Goal: Task Accomplishment & Management: Manage account settings

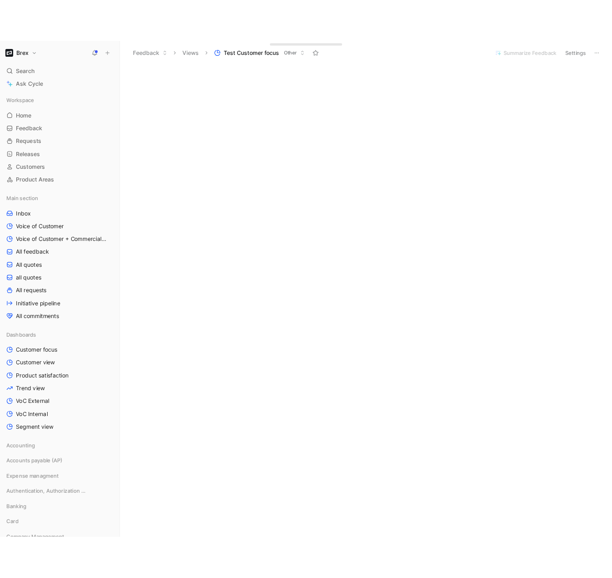
scroll to position [1438, 0]
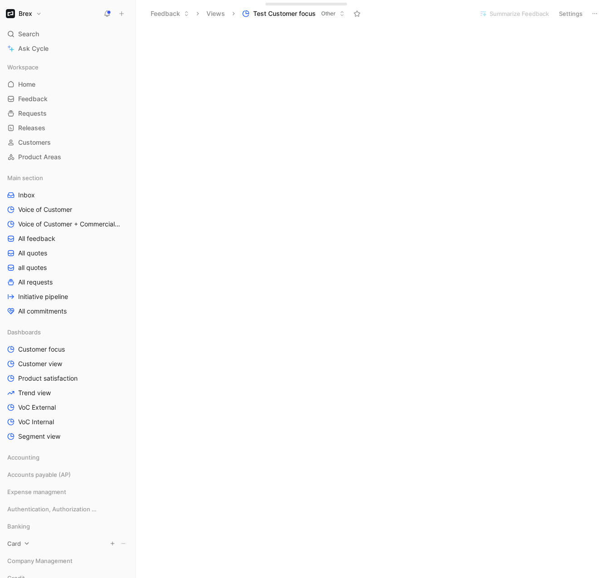
click at [35, 545] on div "Card" at bounding box center [68, 544] width 128 height 14
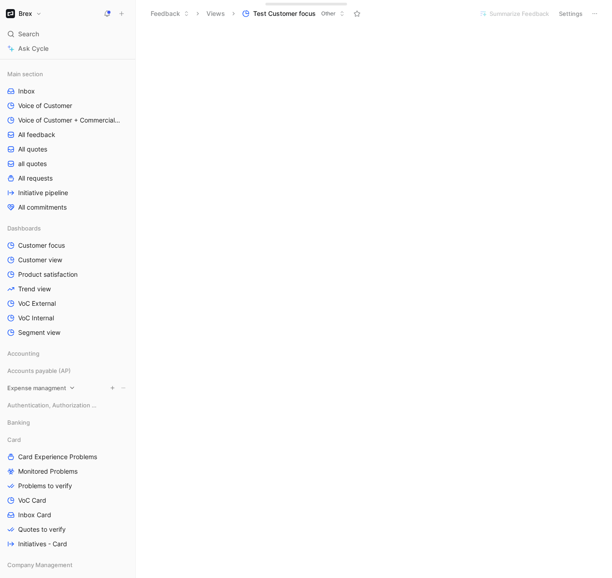
scroll to position [291, 0]
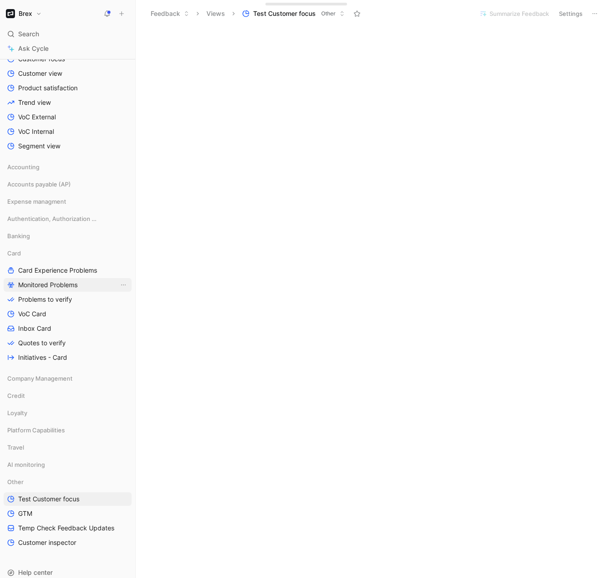
click at [54, 290] on link "Monitored Problems" at bounding box center [68, 285] width 128 height 14
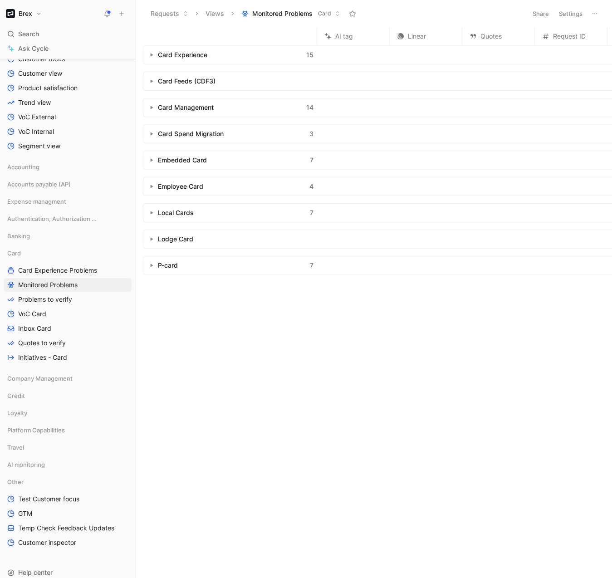
click at [153, 155] on div "Embedded Card 7" at bounding box center [230, 160] width 174 height 18
click at [153, 169] on div "Embedded Card 7" at bounding box center [230, 160] width 174 height 18
click at [157, 159] on div "Embedded Card 7" at bounding box center [230, 160] width 174 height 18
click at [151, 160] on use "button" at bounding box center [152, 160] width 3 height 3
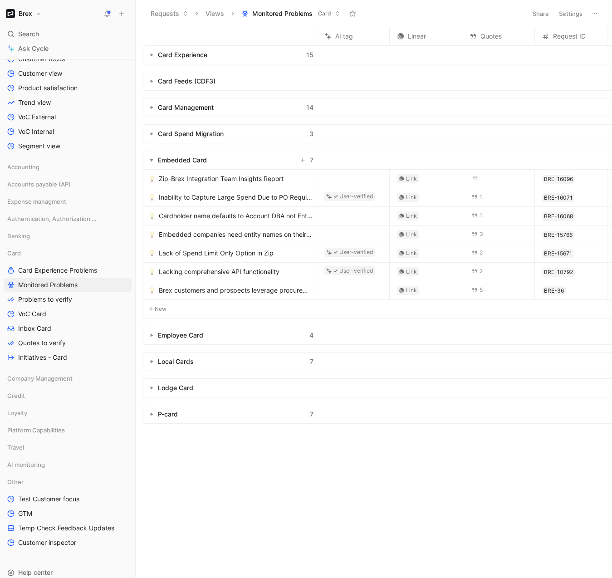
click at [153, 162] on icon "button" at bounding box center [152, 160] width 4 height 4
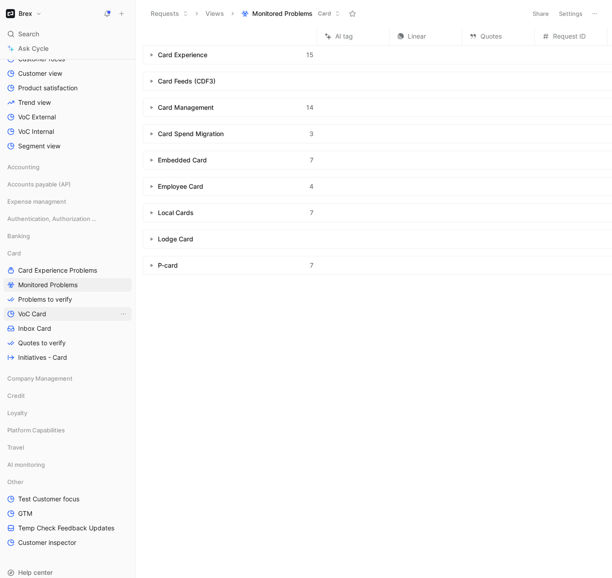
click at [27, 310] on span "VoC Card" at bounding box center [32, 314] width 28 height 9
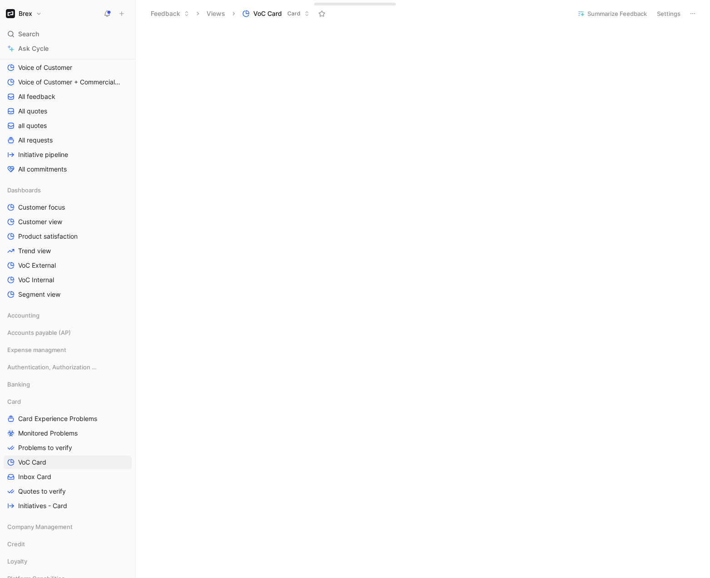
scroll to position [254, 0]
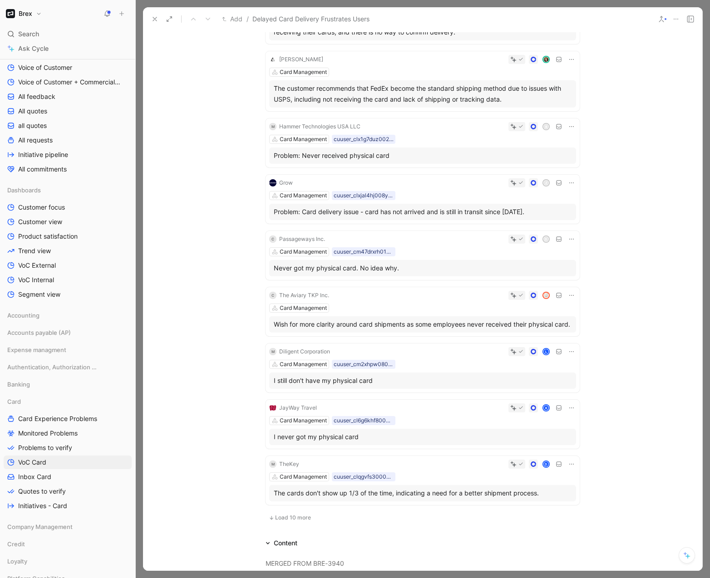
scroll to position [541, 0]
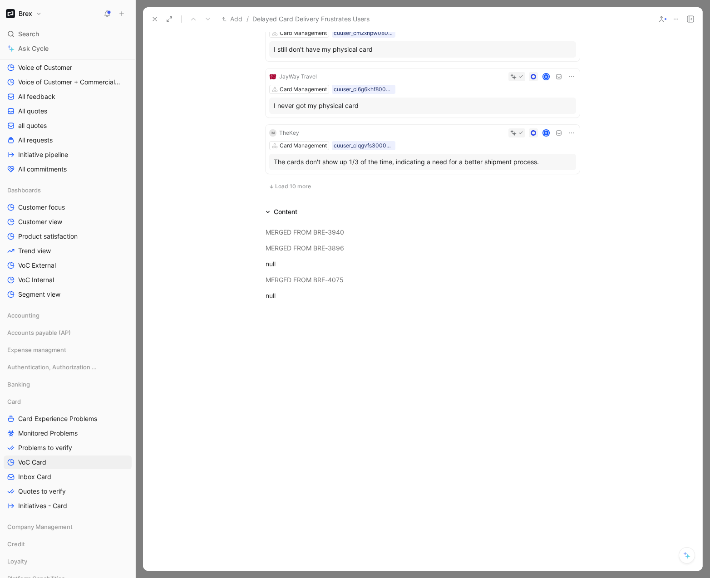
click at [266, 212] on icon at bounding box center [268, 212] width 5 height 5
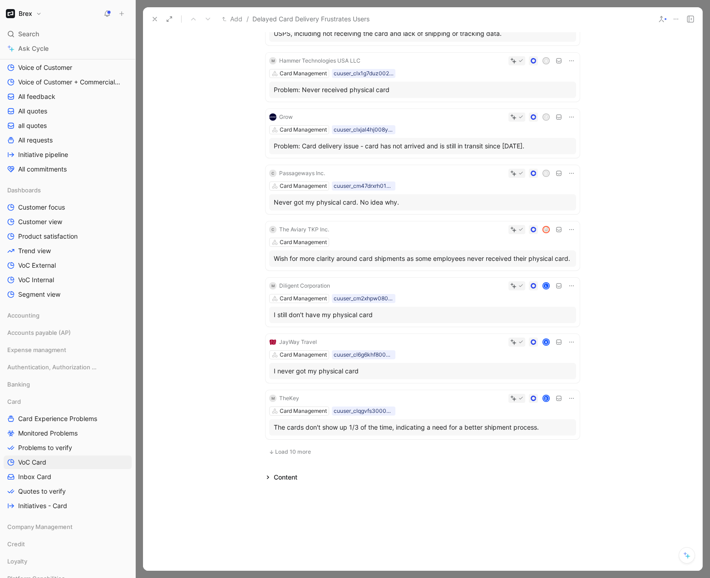
scroll to position [275, 0]
click at [266, 485] on div "Comment Add cover Write Delayed Card Delivery Frustrates Users Card Management …" at bounding box center [422, 301] width 559 height 540
click at [264, 474] on div "Content" at bounding box center [281, 478] width 39 height 11
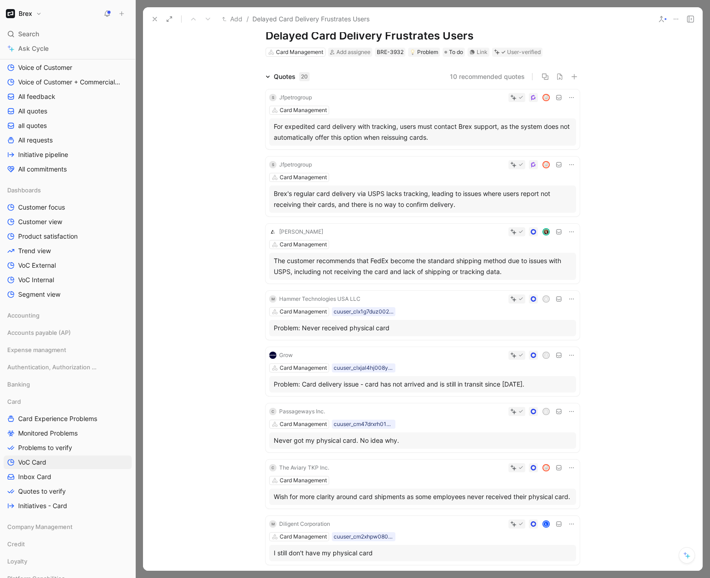
scroll to position [0, 0]
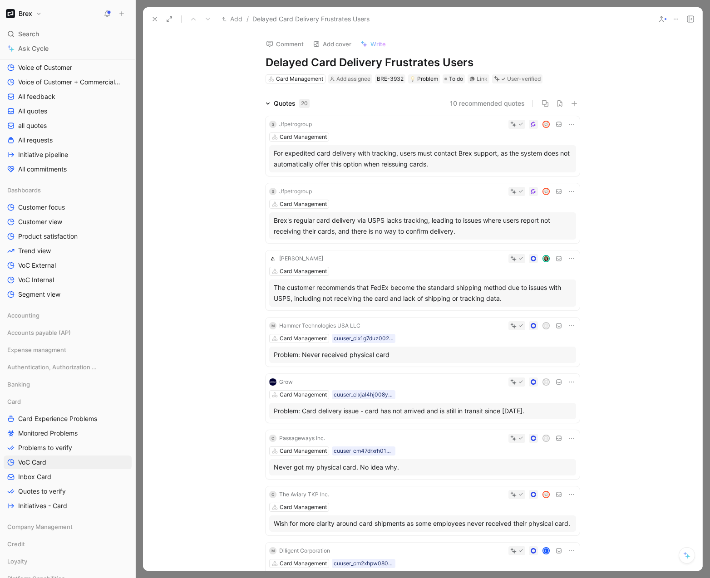
click at [265, 106] on div "Quotes 20" at bounding box center [287, 103] width 51 height 11
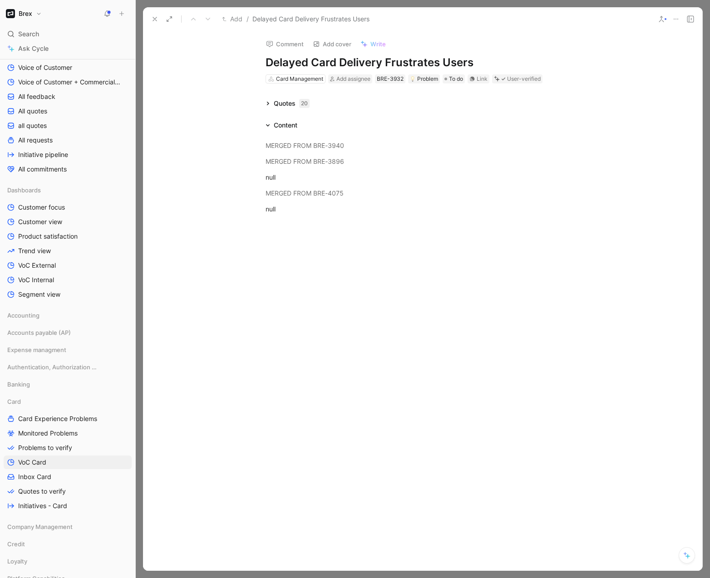
click at [157, 18] on icon at bounding box center [154, 18] width 7 height 7
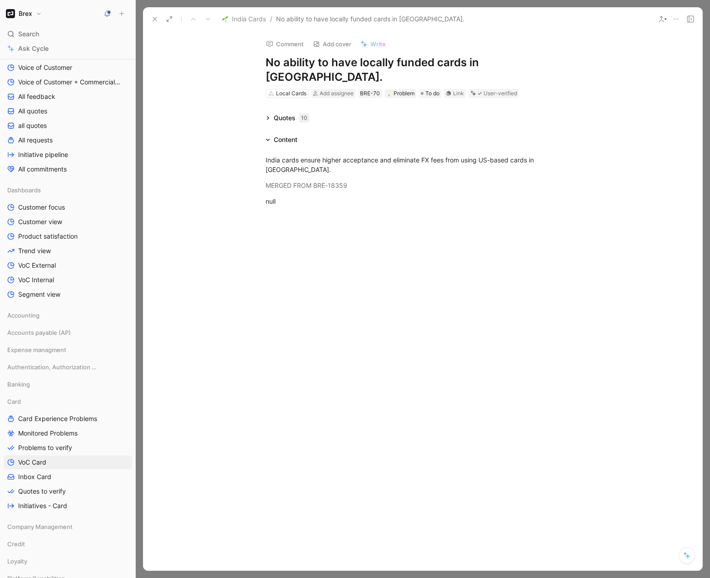
click at [266, 116] on icon at bounding box center [268, 118] width 5 height 5
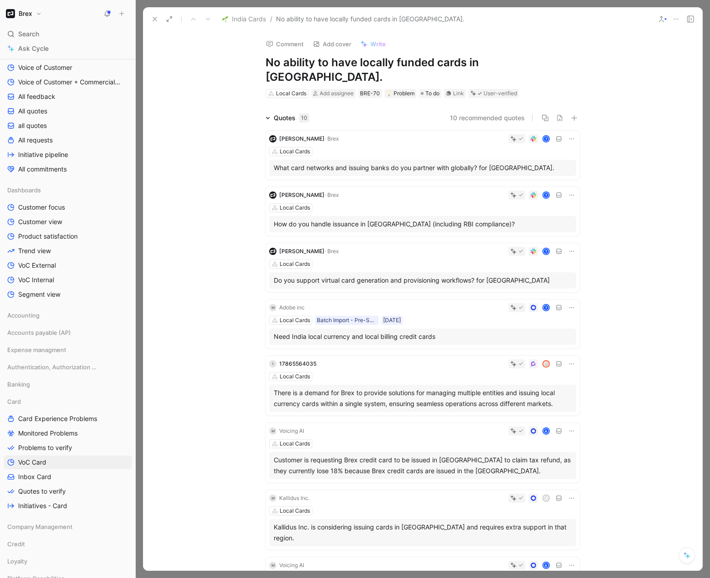
click at [267, 116] on icon at bounding box center [268, 118] width 5 height 5
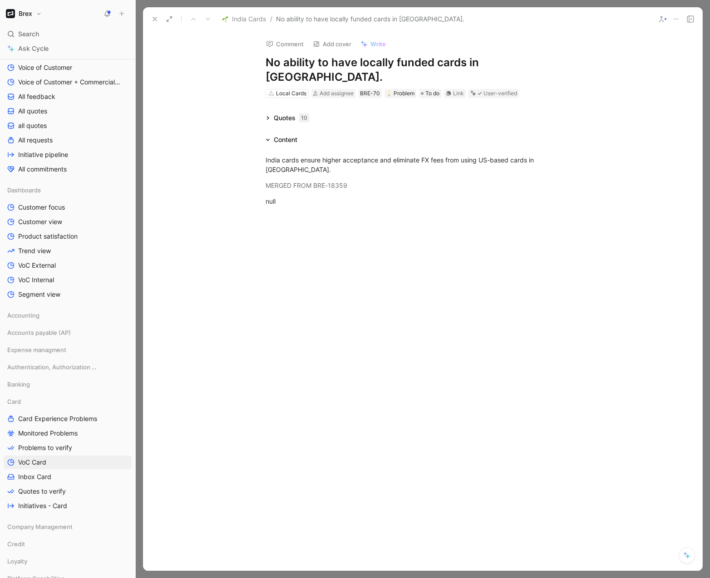
click at [150, 18] on button at bounding box center [154, 19] width 13 height 13
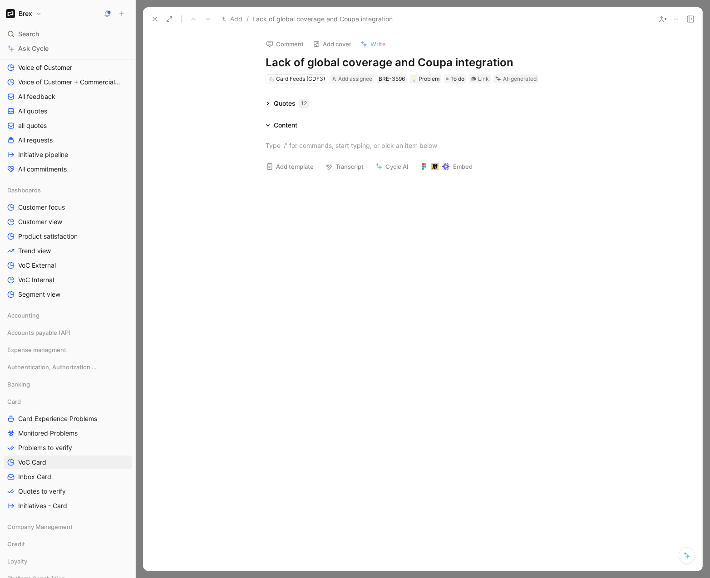
click at [151, 18] on button at bounding box center [154, 19] width 13 height 13
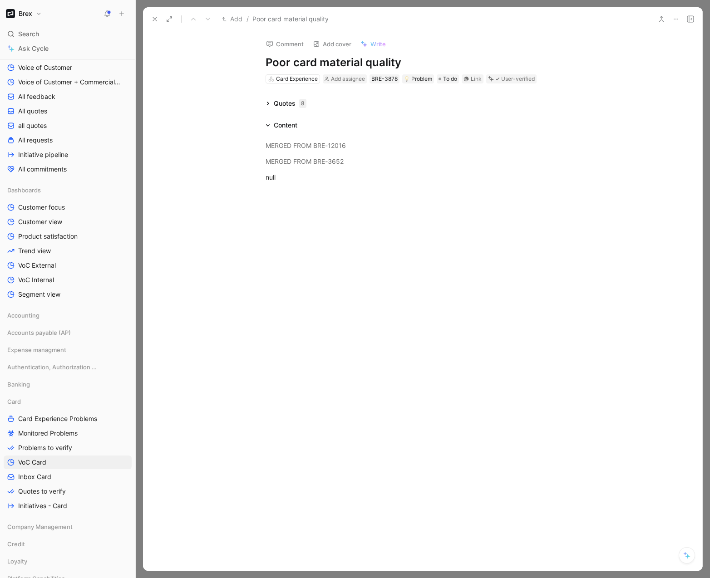
click at [264, 96] on div "Comment Add cover Write Poor card material quality Card Experience Add assignee…" at bounding box center [422, 301] width 559 height 540
click at [266, 99] on div "Quotes 8" at bounding box center [286, 103] width 48 height 11
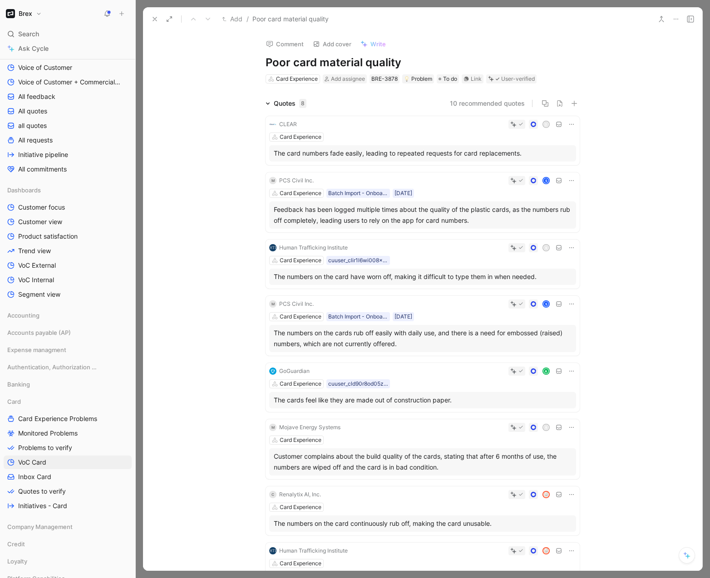
click at [266, 103] on icon at bounding box center [268, 103] width 5 height 5
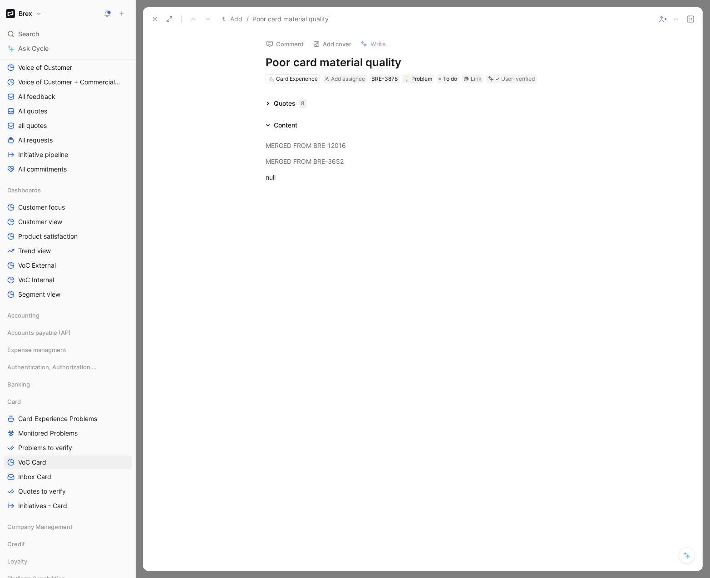
click at [158, 18] on button at bounding box center [154, 19] width 13 height 13
click at [267, 103] on icon at bounding box center [268, 103] width 5 height 5
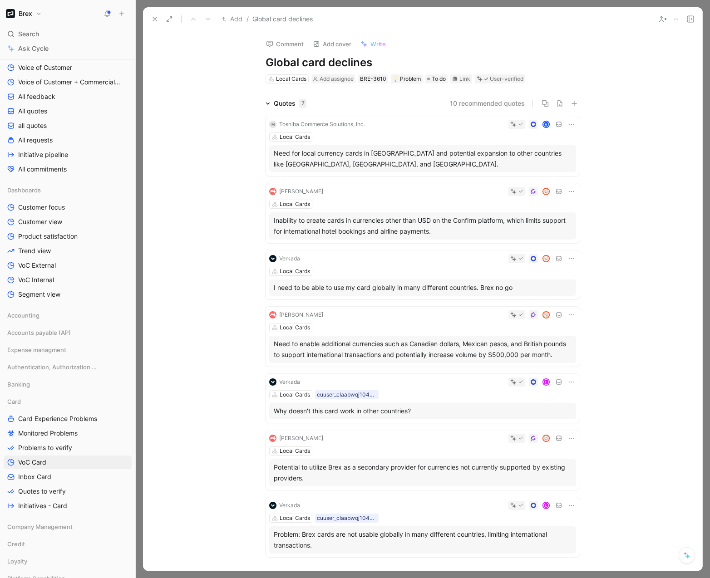
click at [266, 105] on icon at bounding box center [268, 103] width 5 height 5
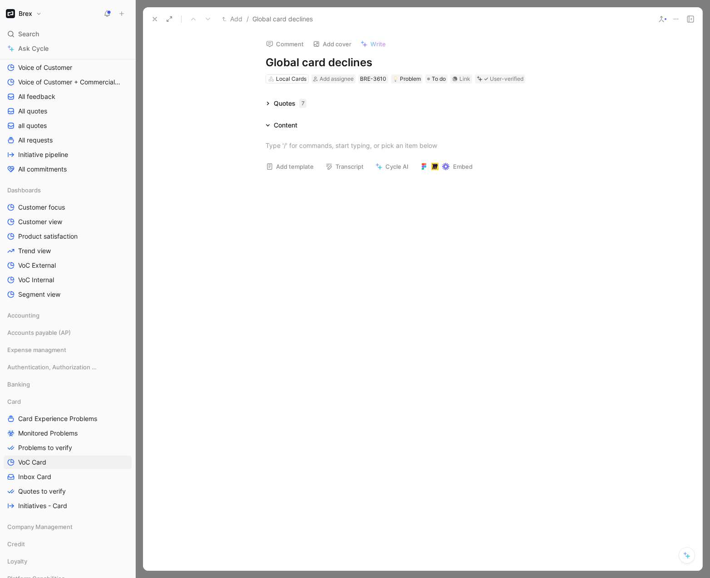
click at [153, 19] on icon at bounding box center [154, 18] width 7 height 7
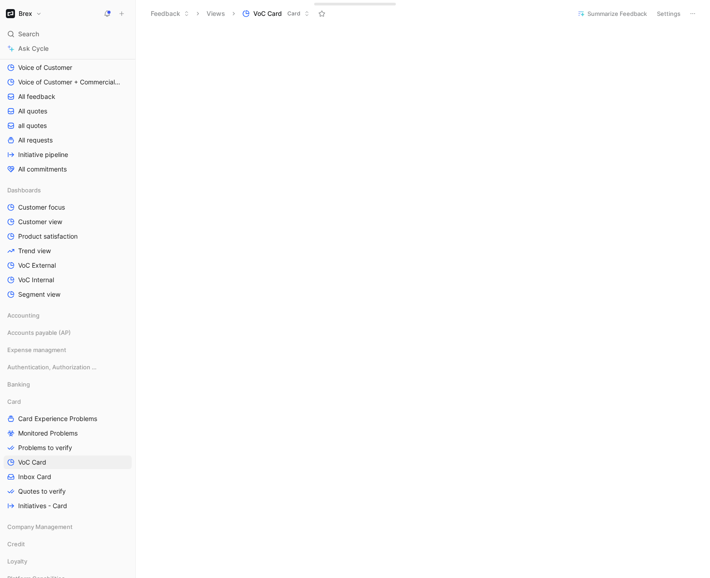
scroll to position [235, 0]
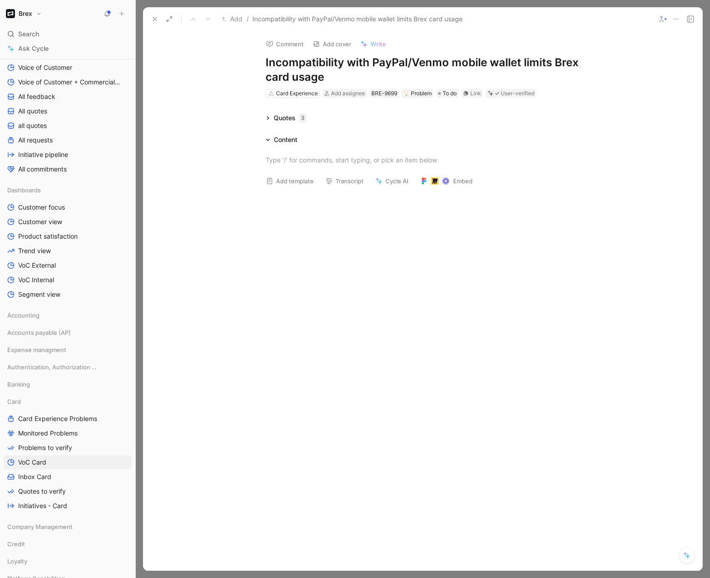
click at [275, 117] on div "Quotes 3" at bounding box center [290, 118] width 33 height 11
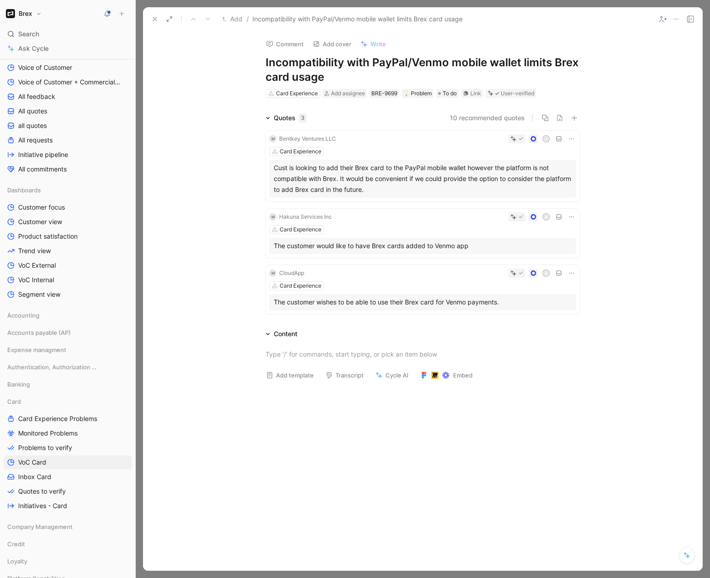
click at [612, 282] on div "Quotes 3 10 recommended quotes M Bentkey Ventures LLC J Card Experience Cust is…" at bounding box center [422, 215] width 559 height 205
click at [153, 19] on icon at bounding box center [154, 18] width 7 height 7
click at [153, 19] on button "Feedback" at bounding box center [170, 14] width 47 height 14
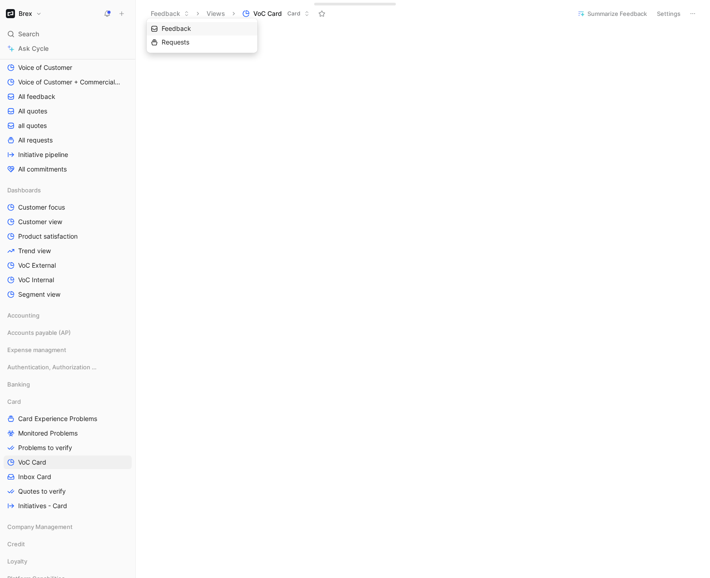
click at [34, 11] on button "Brex" at bounding box center [24, 13] width 40 height 13
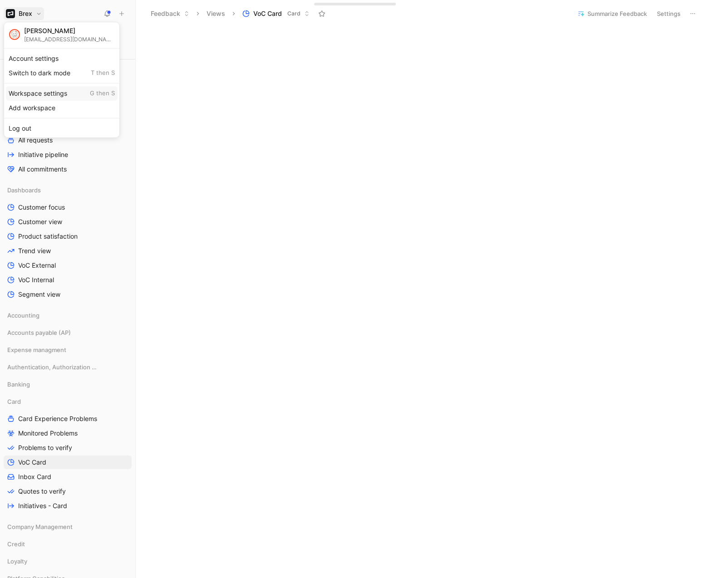
click at [56, 94] on div "Workspace settings G then S" at bounding box center [62, 93] width 112 height 15
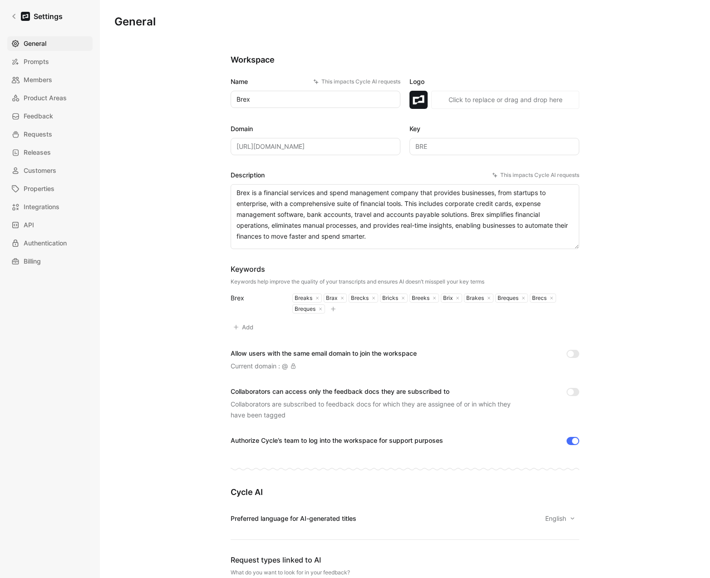
click at [39, 86] on link "Members" at bounding box center [49, 80] width 85 height 15
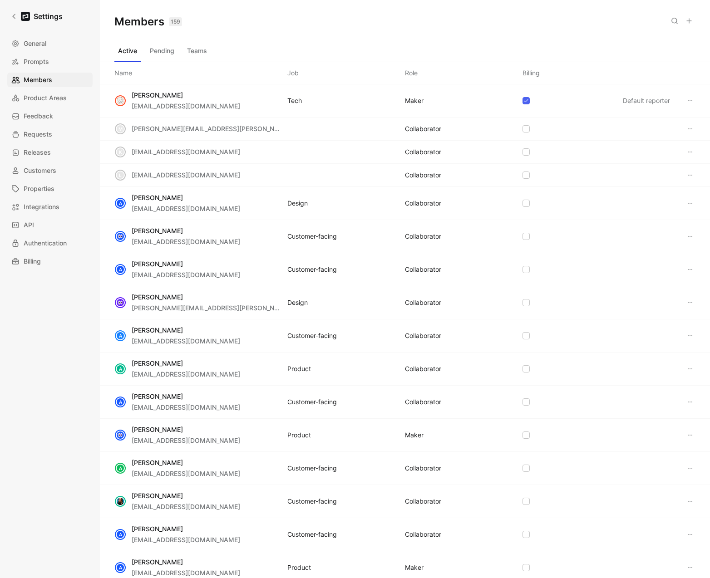
click at [194, 51] on button "Teams" at bounding box center [196, 51] width 27 height 15
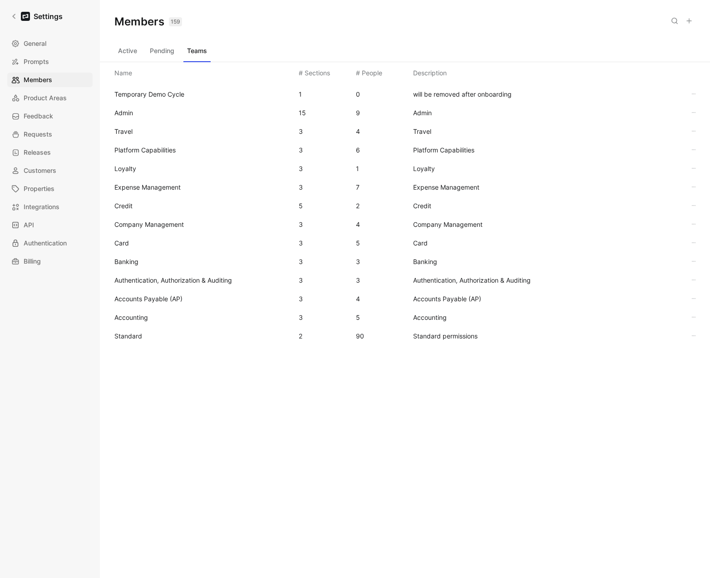
click at [138, 336] on span "Standard" at bounding box center [128, 336] width 28 height 8
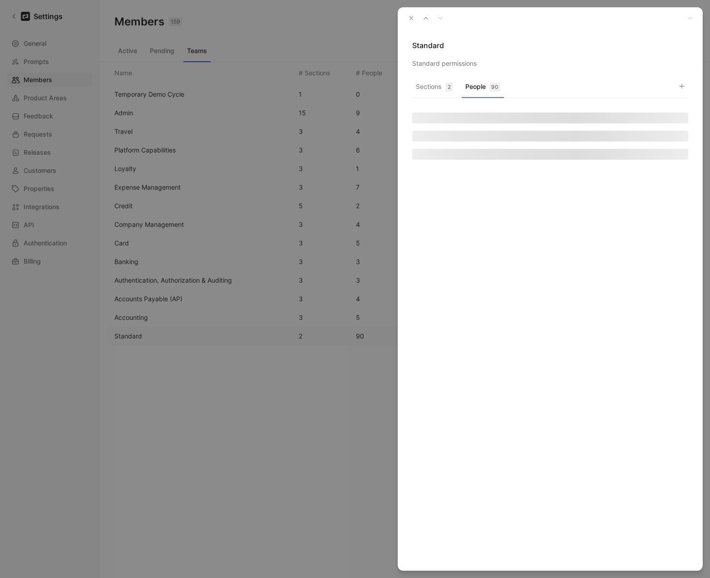
click at [478, 86] on button "People 90" at bounding box center [483, 89] width 42 height 18
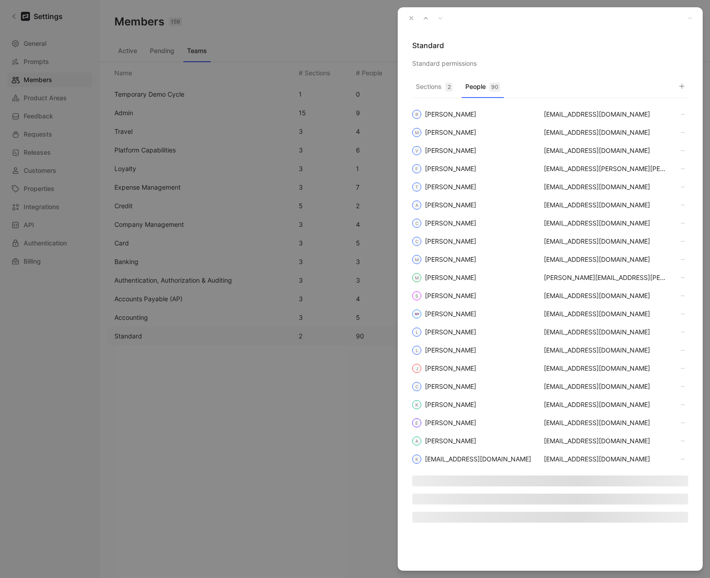
click at [612, 85] on icon "button" at bounding box center [681, 86] width 7 height 7
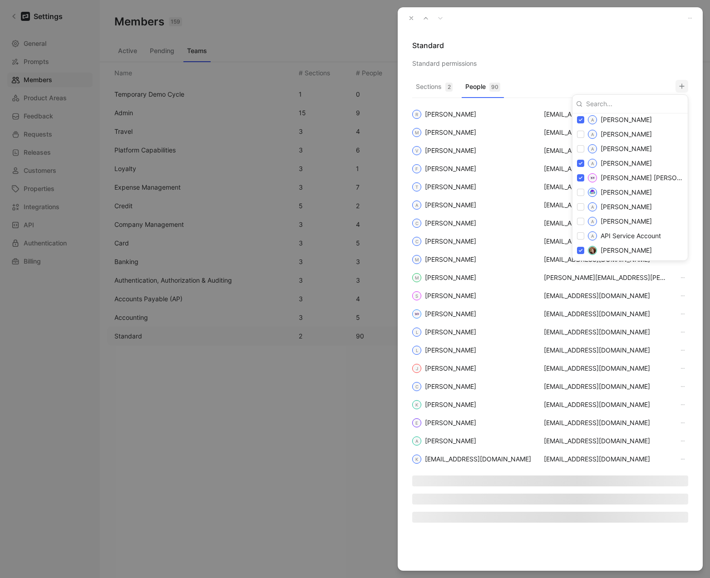
scroll to position [207, 0]
click at [582, 221] on input "checkbox" at bounding box center [580, 220] width 7 height 7
checkbox input "true"
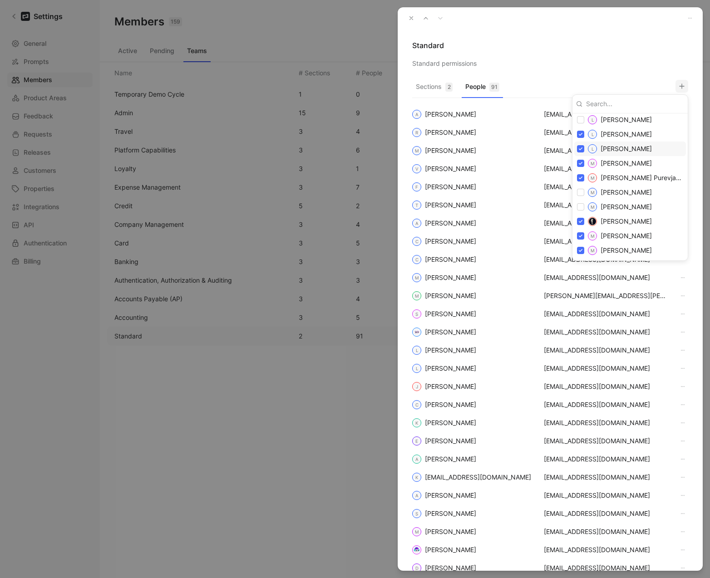
scroll to position [1018, 0]
click at [581, 195] on input "checkbox" at bounding box center [580, 194] width 7 height 7
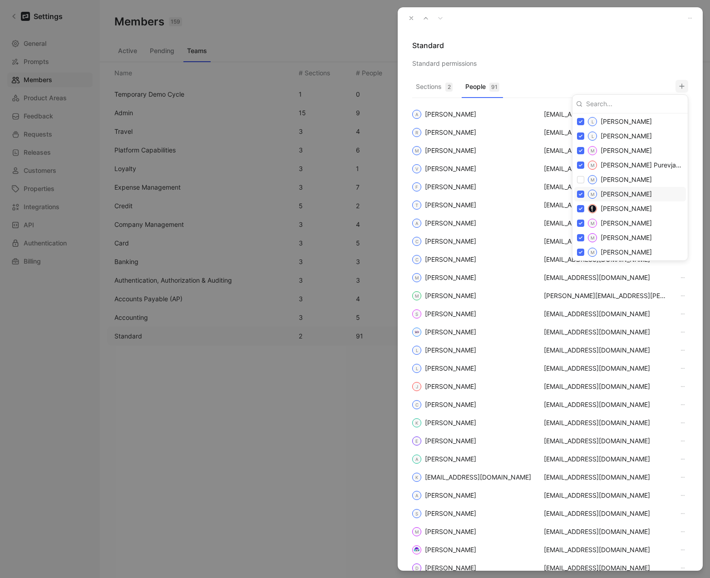
checkbox input "true"
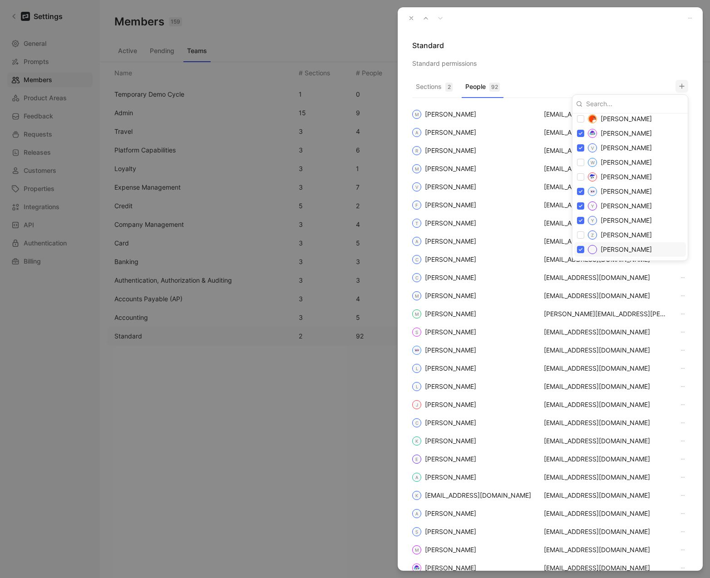
scroll to position [1572, 0]
click at [612, 40] on div at bounding box center [355, 289] width 710 height 578
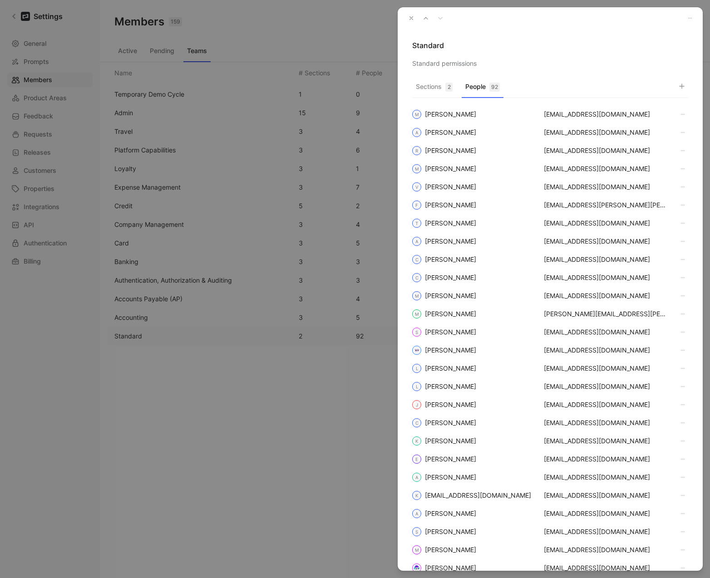
click at [412, 18] on icon "button" at bounding box center [411, 18] width 6 height 6
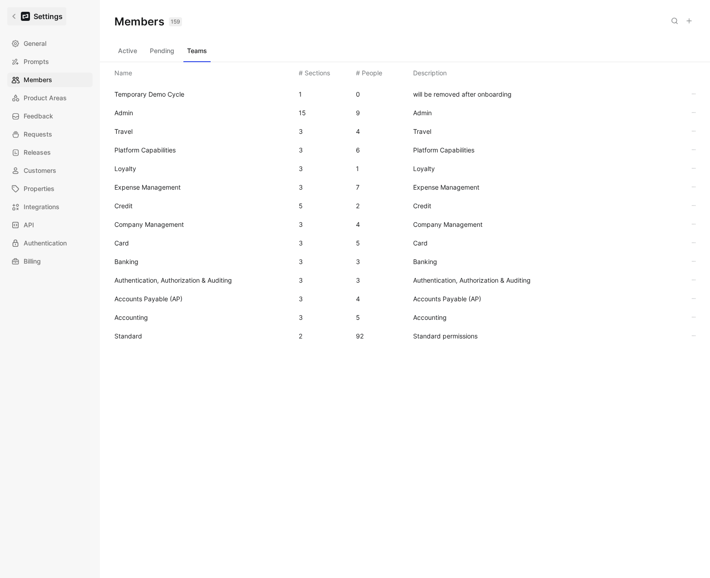
click at [11, 12] on link "Settings" at bounding box center [36, 16] width 59 height 18
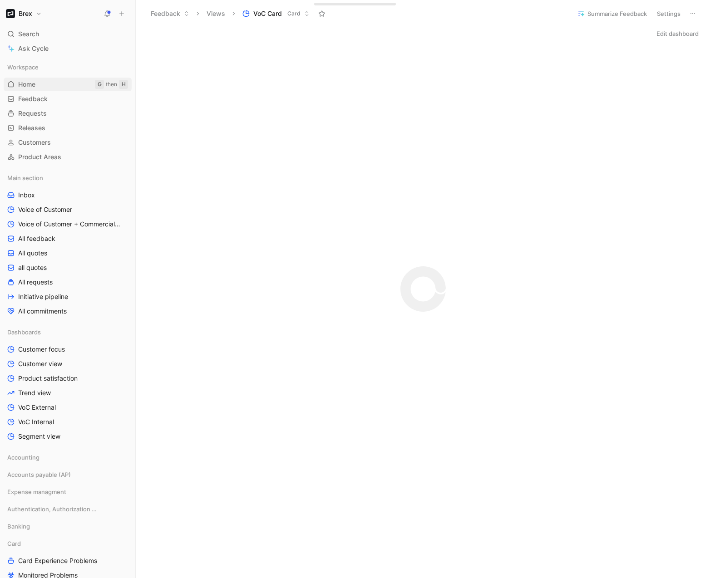
click at [24, 85] on span "Home" at bounding box center [26, 84] width 17 height 9
